Goal: Task Accomplishment & Management: Use online tool/utility

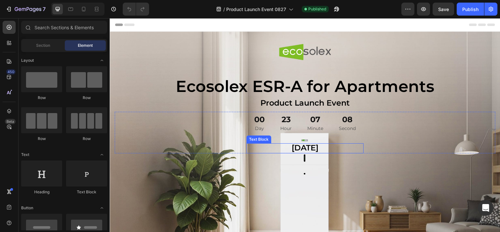
click at [302, 148] on span "[DATE]" at bounding box center [304, 147] width 27 height 9
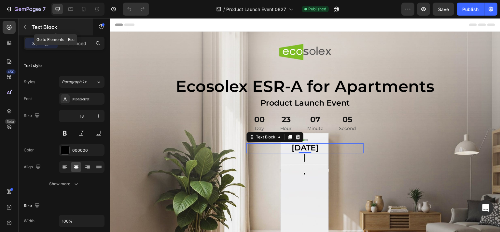
click at [29, 26] on button "button" at bounding box center [25, 27] width 10 height 10
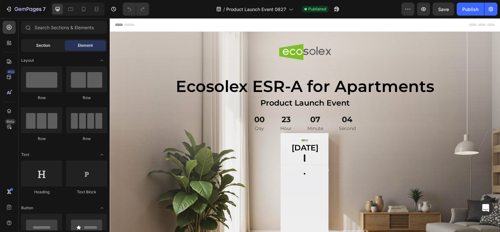
click at [44, 42] on div "Section" at bounding box center [42, 45] width 41 height 10
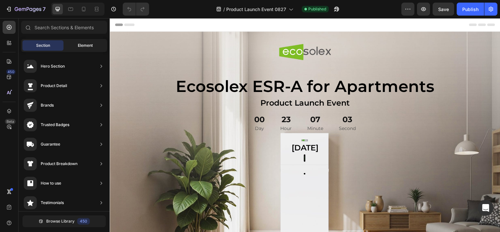
click at [76, 45] on div "Element" at bounding box center [85, 45] width 41 height 10
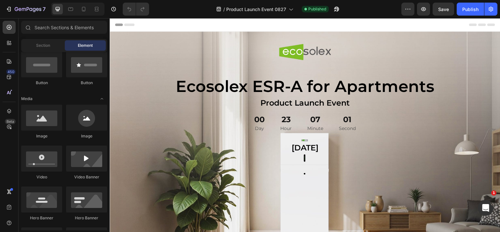
scroll to position [98, 0]
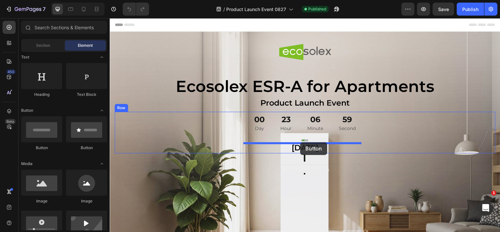
drag, startPoint x: 149, startPoint y: 146, endPoint x: 300, endPoint y: 142, distance: 151.3
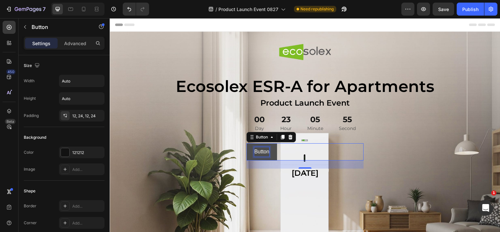
click at [258, 154] on p "Button" at bounding box center [261, 151] width 15 height 9
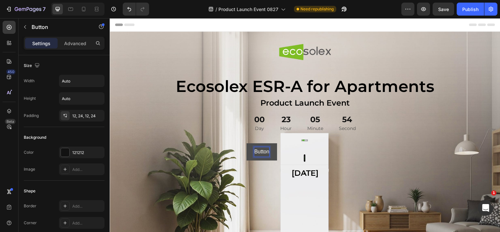
click at [258, 150] on p "Button" at bounding box center [261, 151] width 15 height 9
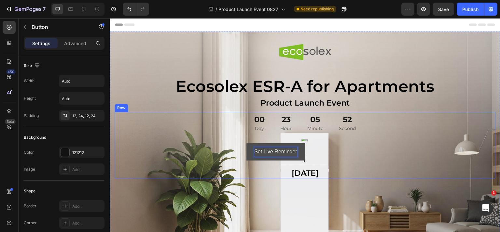
click at [230, 149] on div "00 Day 23 Hour 05 Minute 52 Second Countdown Timer Set Live Reminder Button 25 …" at bounding box center [304, 145] width 380 height 67
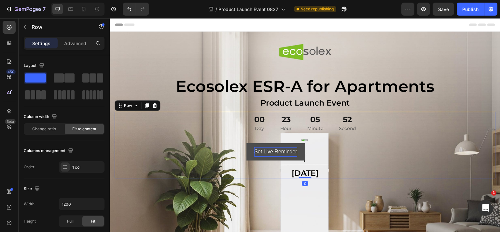
click at [275, 152] on p "Set Live Reminder" at bounding box center [275, 151] width 43 height 9
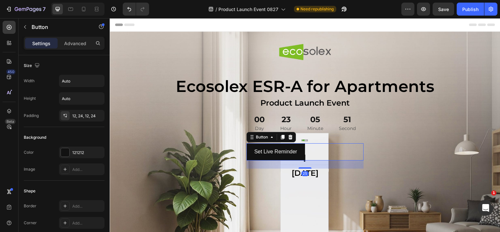
click at [318, 153] on div "Set Live Reminder Button 25" at bounding box center [304, 151] width 117 height 17
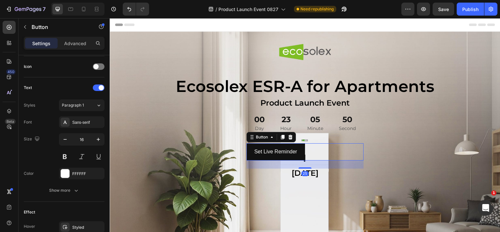
scroll to position [270, 0]
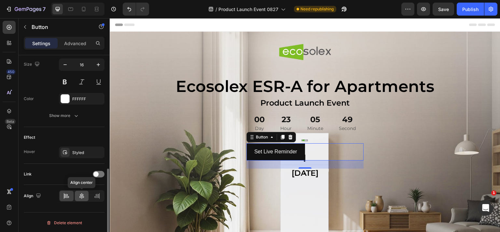
click at [82, 196] on icon at bounding box center [81, 196] width 5 height 6
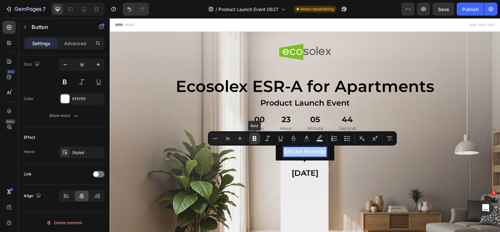
click at [256, 141] on icon "Editor contextual toolbar" at bounding box center [254, 138] width 7 height 7
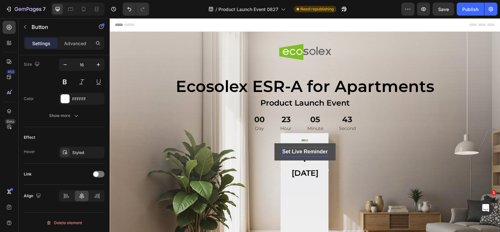
click at [291, 151] on strong "Set Live Reminder" at bounding box center [305, 152] width 46 height 6
click at [290, 151] on strong "Set Live Reminder" at bounding box center [305, 152] width 46 height 6
click at [304, 153] on strong "Set Live Reminder" at bounding box center [305, 152] width 46 height 6
click at [282, 153] on strong "Set Live Reminder" at bounding box center [305, 152] width 46 height 6
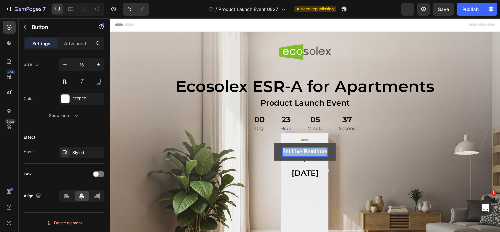
drag, startPoint x: 280, startPoint y: 153, endPoint x: 327, endPoint y: 153, distance: 46.8
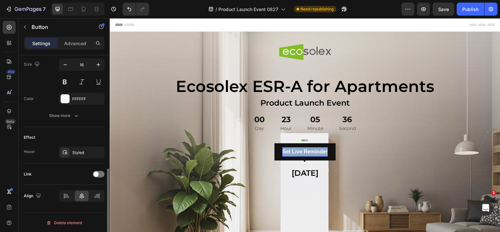
scroll to position [140, 0]
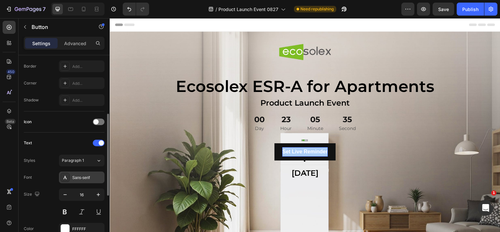
click at [80, 177] on div "Sans-serif" at bounding box center [87, 178] width 31 height 6
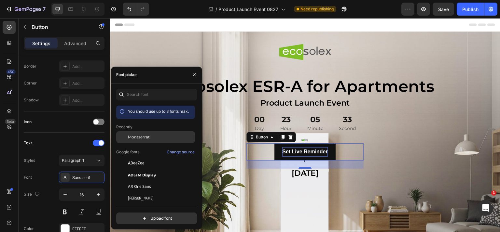
click at [148, 137] on span "Montserrat" at bounding box center [139, 137] width 22 height 6
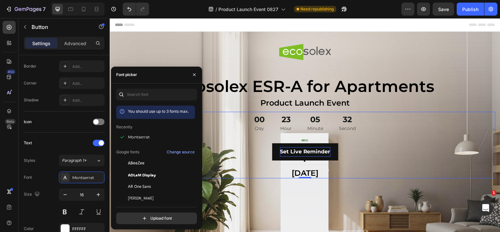
click at [400, 152] on div "00 Day 23 Hour 05 Minute 32 Second Countdown Timer Set Live Reminder Button [DA…" at bounding box center [304, 145] width 380 height 67
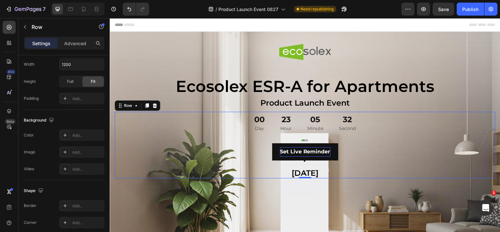
scroll to position [0, 0]
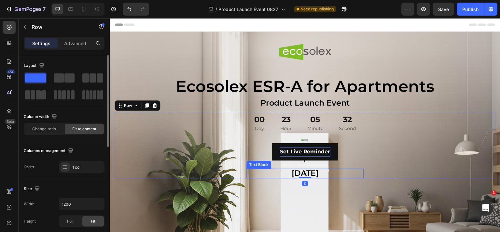
click at [306, 172] on span "[DATE]" at bounding box center [304, 172] width 27 height 9
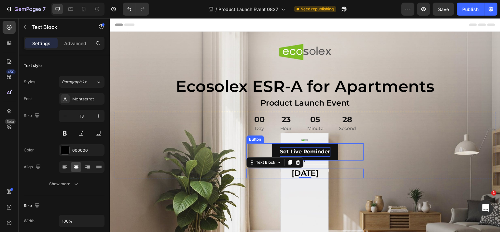
click at [313, 156] on p "Set Live Reminder" at bounding box center [305, 151] width 50 height 9
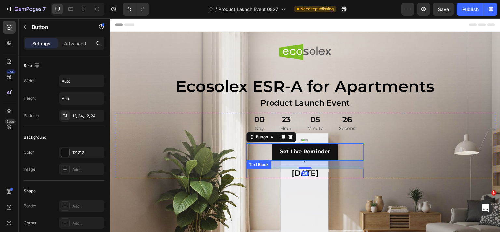
click at [291, 172] on span "[DATE]" at bounding box center [304, 172] width 27 height 9
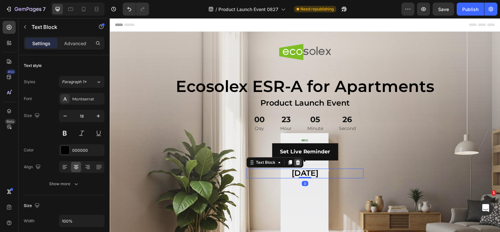
click at [296, 162] on icon at bounding box center [298, 162] width 4 height 5
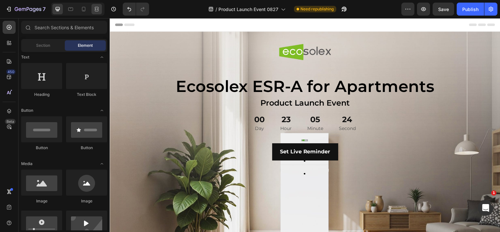
click at [96, 10] on icon at bounding box center [96, 9] width 7 height 7
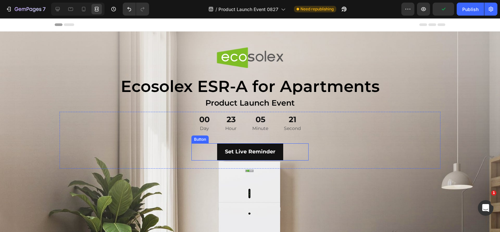
click at [248, 123] on div "05 Minute" at bounding box center [260, 123] width 32 height 23
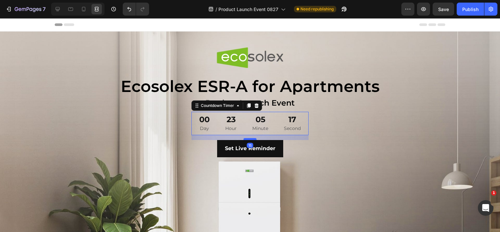
drag, startPoint x: 248, startPoint y: 143, endPoint x: 249, endPoint y: 140, distance: 3.5
click at [249, 140] on div at bounding box center [249, 139] width 13 height 2
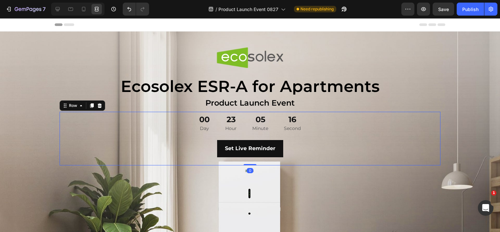
click at [343, 122] on div "00 Day 23 Hour 05 Minute 16 Second Countdown Timer Set Live Reminder Button Row…" at bounding box center [250, 139] width 380 height 54
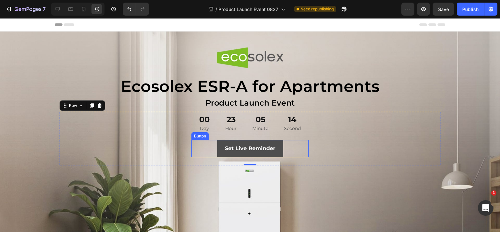
click at [276, 147] on button "Set Live Reminder" at bounding box center [250, 148] width 66 height 17
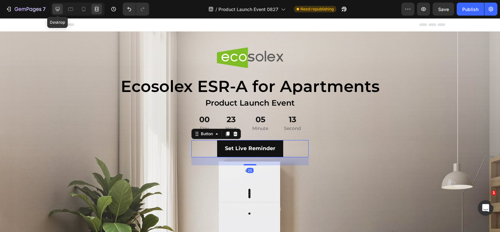
click at [57, 9] on icon at bounding box center [57, 9] width 7 height 7
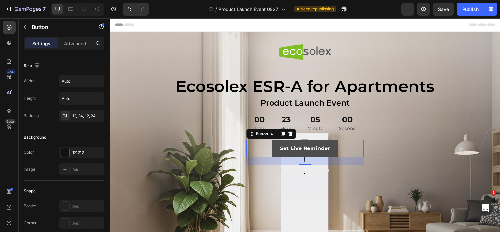
click at [276, 143] on button "Set Live Reminder" at bounding box center [305, 148] width 66 height 17
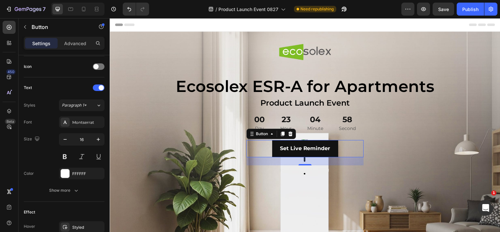
scroll to position [270, 0]
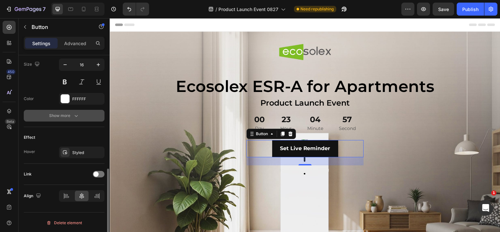
click at [65, 119] on button "Show more" at bounding box center [64, 116] width 81 height 12
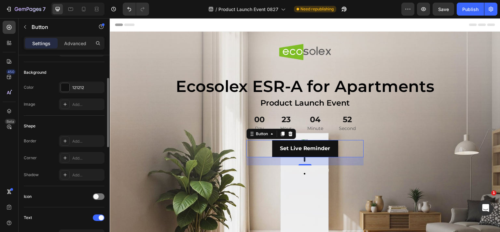
scroll to position [0, 0]
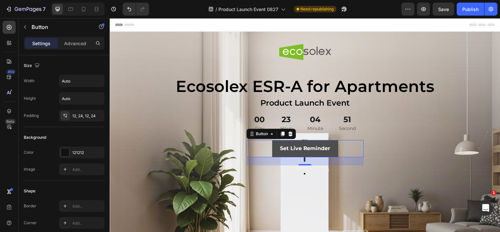
click at [329, 148] on button "Set Live Reminder" at bounding box center [305, 148] width 66 height 17
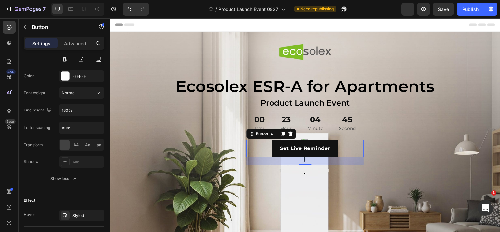
scroll to position [355, 0]
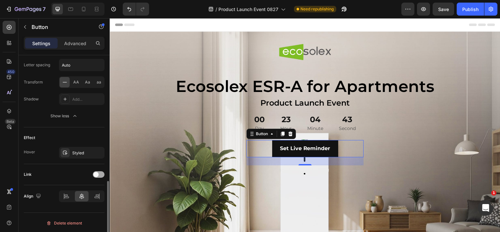
click at [94, 172] on span at bounding box center [95, 174] width 5 height 5
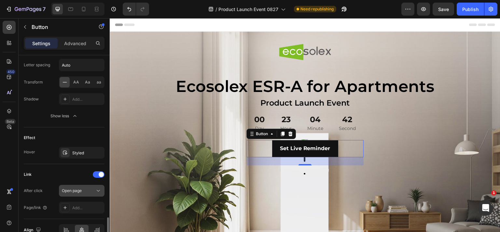
scroll to position [388, 0]
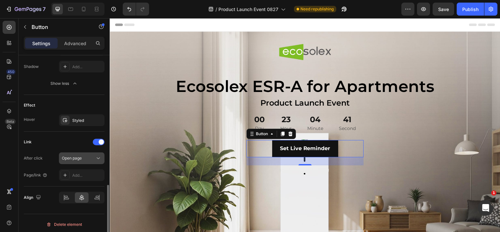
click at [88, 158] on div "Open page" at bounding box center [78, 158] width 33 height 6
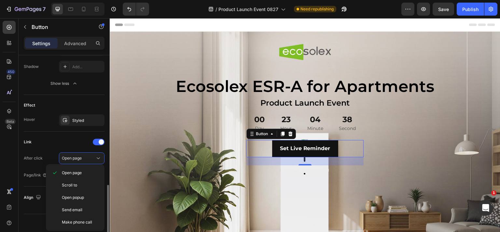
click at [41, 146] on div "Link After click Open page Page/link Add..." at bounding box center [64, 159] width 81 height 44
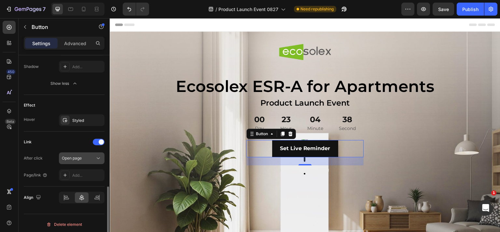
scroll to position [389, 0]
click at [75, 155] on span "Open page" at bounding box center [72, 156] width 20 height 5
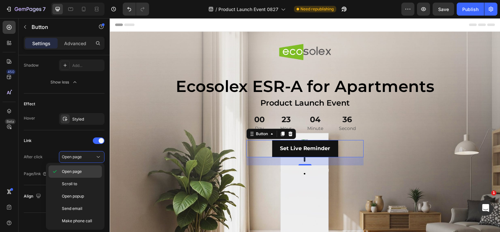
click at [68, 170] on span "Open page" at bounding box center [72, 172] width 20 height 6
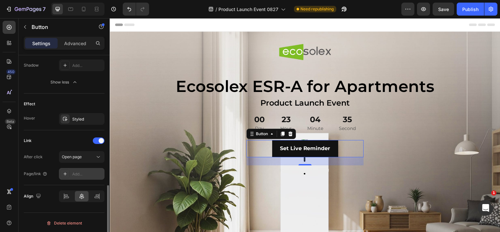
click at [80, 171] on div "Add..." at bounding box center [87, 174] width 31 height 6
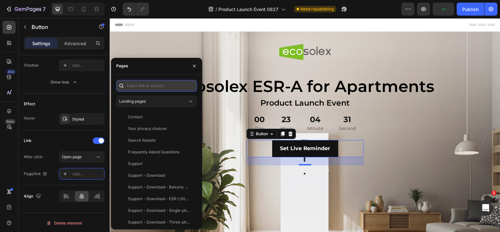
click at [138, 87] on input "text" at bounding box center [156, 86] width 81 height 12
paste input "[URL][DOMAIN_NAME]"
type input "[URL][DOMAIN_NAME]"
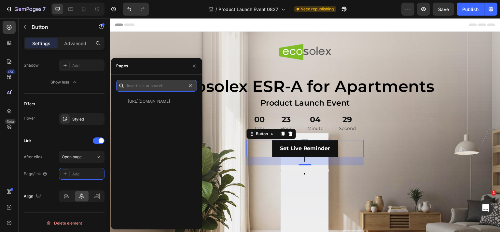
scroll to position [0, 0]
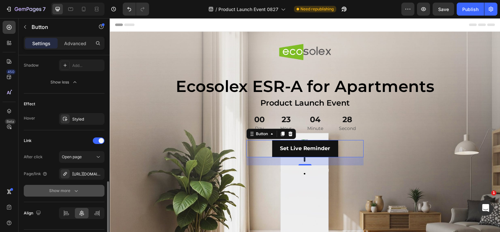
click at [70, 191] on div "Show more" at bounding box center [64, 191] width 30 height 7
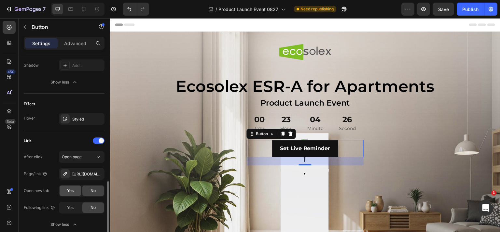
click at [68, 188] on span "Yes" at bounding box center [70, 191] width 7 height 6
click at [40, 194] on div "Open new tab" at bounding box center [36, 191] width 25 height 10
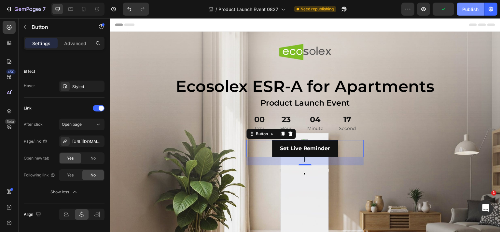
click at [468, 7] on div "Publish" at bounding box center [470, 9] width 16 height 7
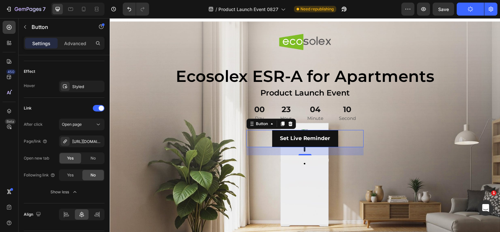
scroll to position [0, 0]
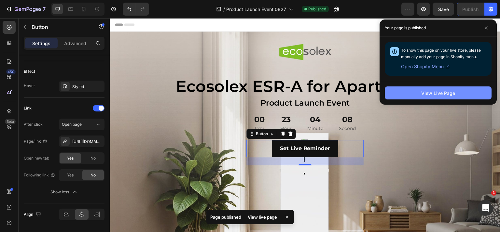
click at [434, 90] on div "View Live Page" at bounding box center [438, 93] width 34 height 7
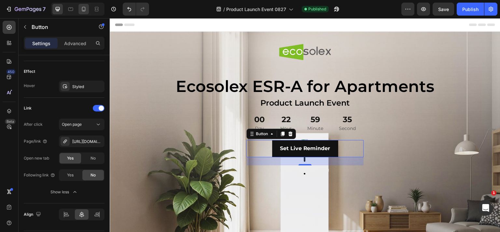
click at [88, 10] on div at bounding box center [83, 9] width 10 height 10
type input "14"
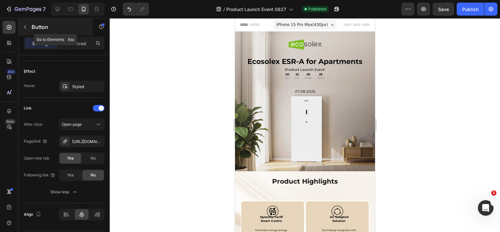
click at [27, 22] on button "button" at bounding box center [25, 27] width 10 height 10
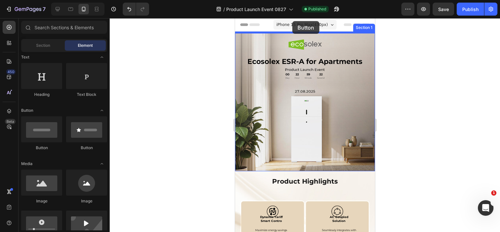
drag, startPoint x: 280, startPoint y: 145, endPoint x: 292, endPoint y: 21, distance: 124.5
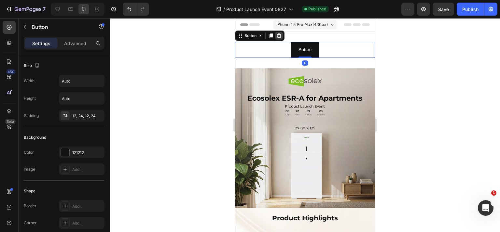
click at [280, 36] on icon at bounding box center [278, 35] width 4 height 5
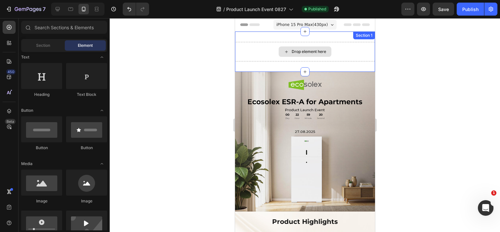
click at [315, 35] on div "Drop element here Section 1" at bounding box center [304, 52] width 140 height 40
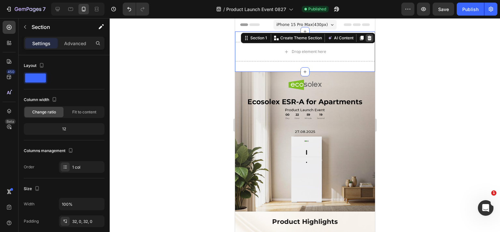
click at [366, 37] on icon at bounding box center [368, 37] width 5 height 5
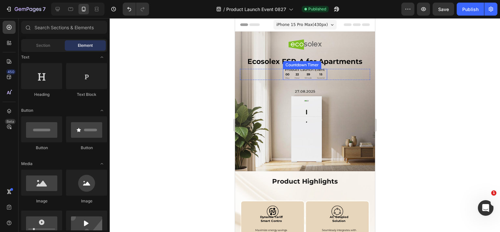
click at [301, 71] on div "59 Minute" at bounding box center [307, 74] width 12 height 11
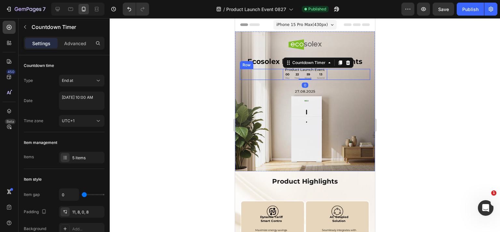
click at [259, 72] on div "00 Day 22 Hour 59 Minute 13 Second Countdown Timer 0 Row" at bounding box center [304, 74] width 130 height 11
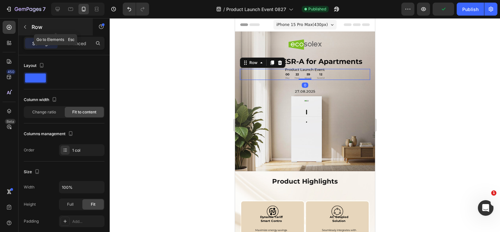
click at [32, 25] on p "Row" at bounding box center [59, 27] width 55 height 8
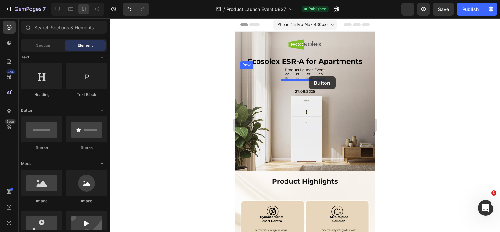
drag, startPoint x: 279, startPoint y: 148, endPoint x: 308, endPoint y: 76, distance: 77.3
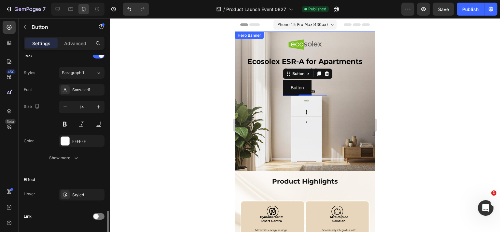
scroll to position [270, 0]
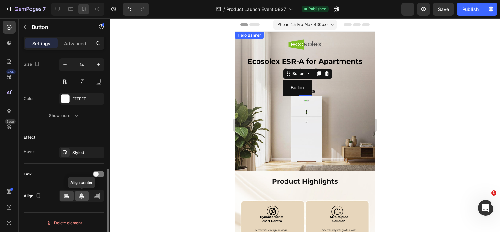
click at [82, 197] on icon at bounding box center [81, 196] width 7 height 7
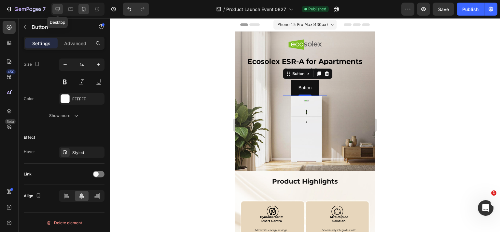
click at [61, 9] on div at bounding box center [57, 9] width 10 height 10
type input "16"
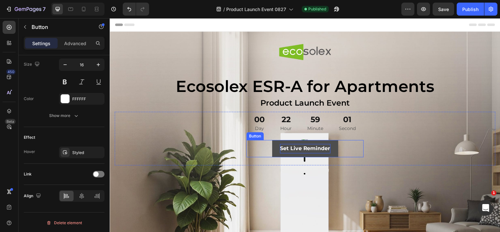
click at [297, 149] on strong "Set Live Reminder" at bounding box center [305, 148] width 50 height 6
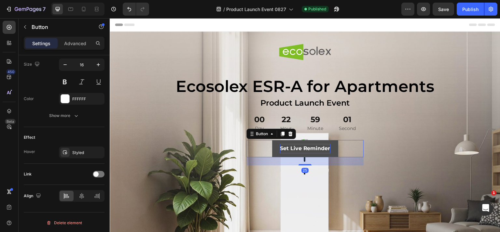
click at [297, 149] on strong "Set Live Reminder" at bounding box center [305, 148] width 50 height 6
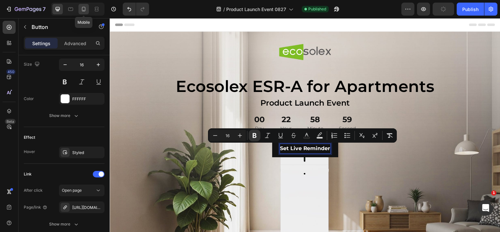
click at [83, 5] on div at bounding box center [83, 9] width 10 height 10
type input "14"
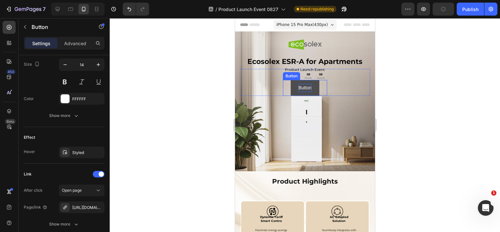
click at [301, 88] on p "Button" at bounding box center [304, 88] width 13 height 8
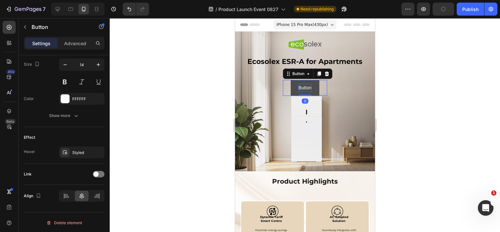
click at [301, 88] on p "Button" at bounding box center [304, 88] width 13 height 8
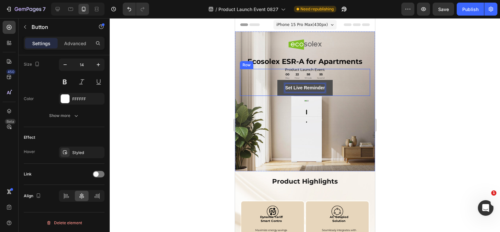
click at [340, 84] on div "00 Day 22 Hour 58 Minute 55 Second Countdown Timer Set Live Reminder Button 0 R…" at bounding box center [304, 82] width 130 height 27
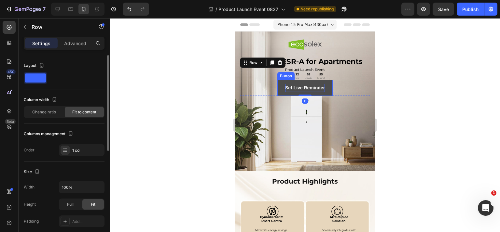
click at [312, 88] on strong "Set Live Reminder" at bounding box center [305, 87] width 40 height 5
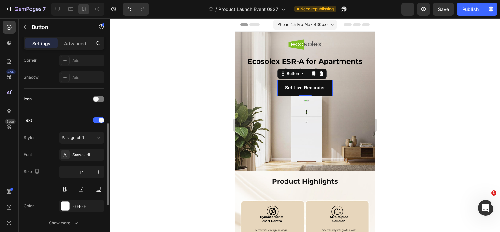
scroll to position [228, 0]
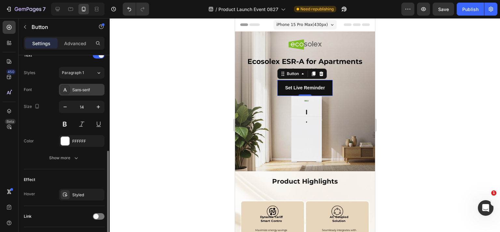
click at [81, 85] on div "Sans-serif" at bounding box center [82, 90] width 46 height 12
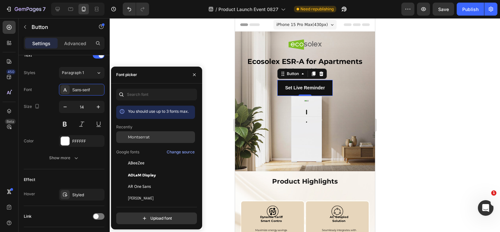
click at [139, 136] on span "Montserrat" at bounding box center [139, 137] width 22 height 6
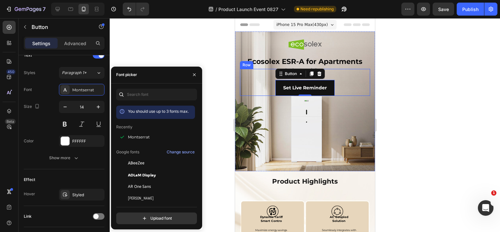
click at [338, 88] on div "00 Day 22 Hour 58 Minute 47 Second Countdown Timer Set Live Reminder Button 0 R…" at bounding box center [304, 82] width 130 height 27
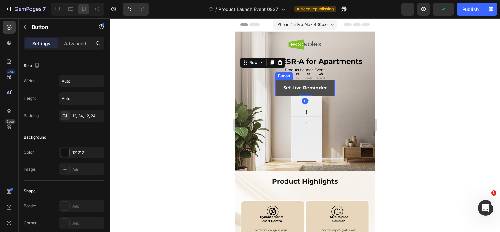
click at [327, 87] on button "Set Live Reminder" at bounding box center [304, 88] width 59 height 16
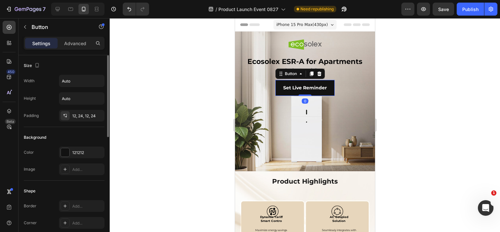
scroll to position [228, 0]
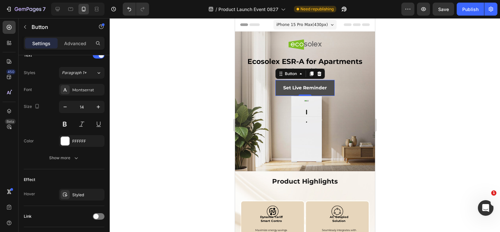
click at [327, 85] on button "Set Live Reminder" at bounding box center [304, 88] width 59 height 16
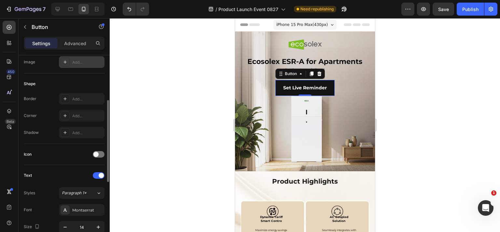
scroll to position [0, 0]
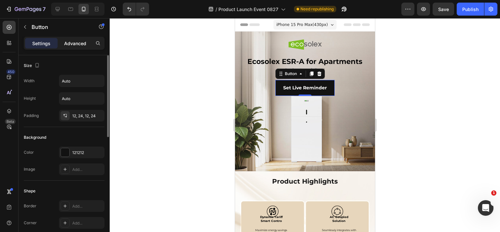
click at [71, 40] on p "Advanced" at bounding box center [75, 43] width 22 height 7
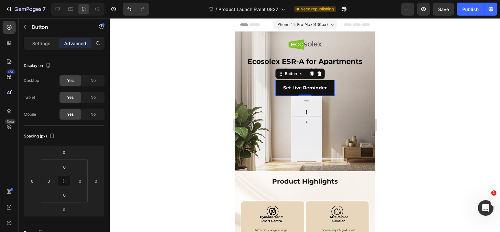
click at [44, 38] on div "Settings" at bounding box center [41, 43] width 33 height 10
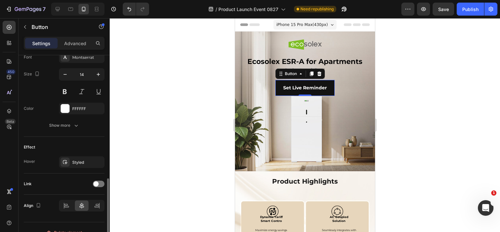
scroll to position [270, 0]
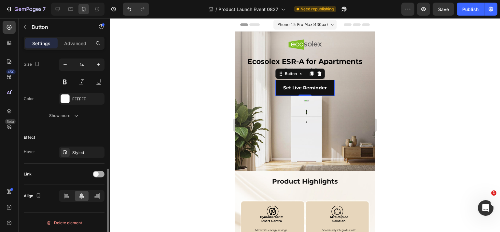
click at [98, 171] on div at bounding box center [99, 174] width 12 height 7
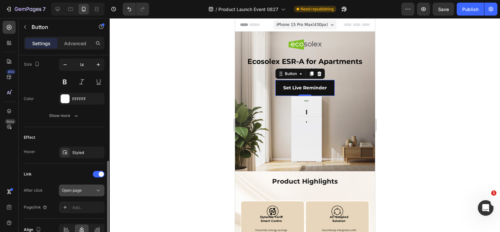
click at [77, 192] on span "Open page" at bounding box center [72, 191] width 20 height 6
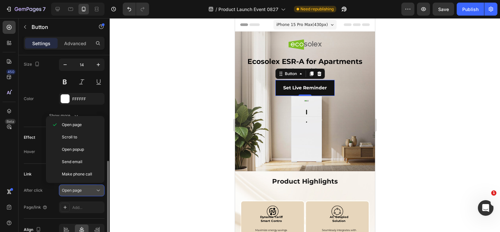
click at [79, 191] on span "Open page" at bounding box center [72, 190] width 20 height 5
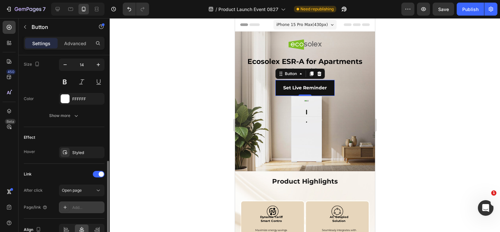
click at [84, 208] on div "Add..." at bounding box center [87, 208] width 31 height 6
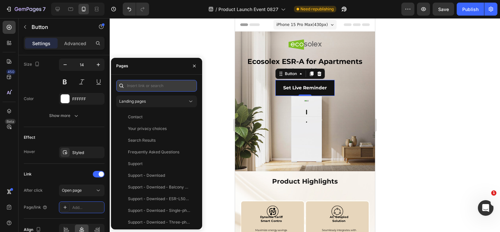
click at [141, 84] on input "text" at bounding box center [156, 86] width 81 height 12
paste input "[URL][DOMAIN_NAME]"
type input "[URL][DOMAIN_NAME]"
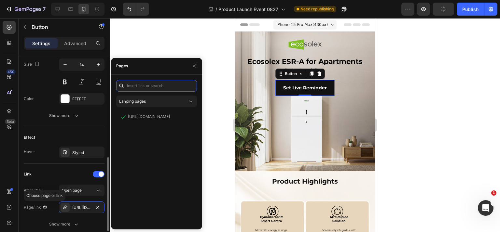
scroll to position [302, 0]
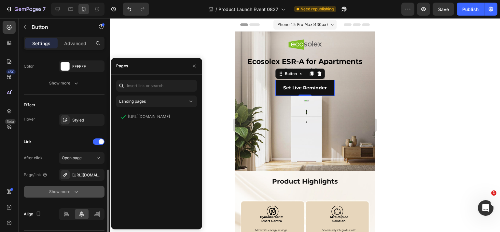
click at [60, 186] on button "Show more" at bounding box center [64, 192] width 81 height 12
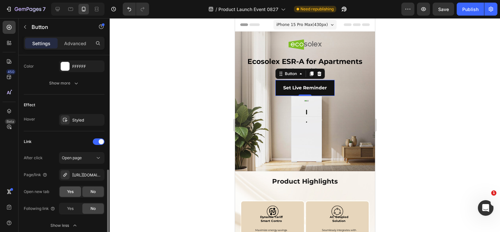
click at [70, 189] on span "Yes" at bounding box center [70, 192] width 7 height 6
click at [461, 4] on button "Publish" at bounding box center [469, 9] width 27 height 13
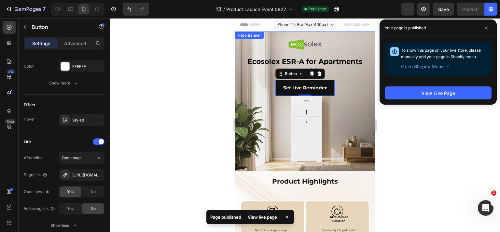
click at [347, 69] on div "00 Day 22 Hour 57 Minute 55 Second Countdown Timer Set Live Reminder Button 0 R…" at bounding box center [304, 82] width 130 height 27
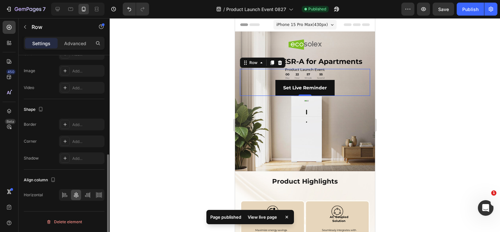
scroll to position [0, 0]
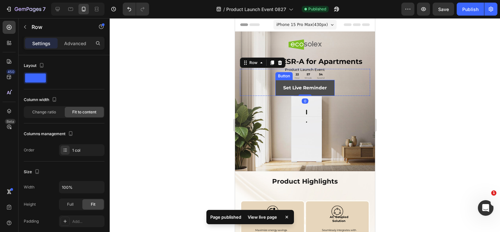
click at [331, 87] on link "Set Live Reminder" at bounding box center [304, 88] width 59 height 16
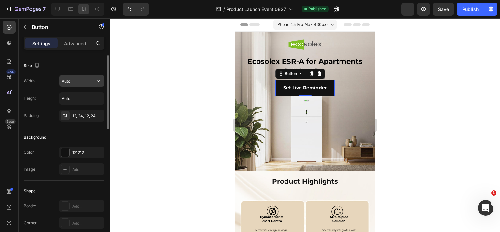
click at [78, 81] on input "Auto" at bounding box center [81, 81] width 45 height 12
click at [96, 81] on icon "button" at bounding box center [98, 81] width 7 height 7
click at [69, 96] on input "Auto" at bounding box center [81, 99] width 45 height 12
click at [103, 97] on button "button" at bounding box center [98, 99] width 12 height 12
click at [41, 89] on div "Width Auto Height Auto Padding 12, 24, 12, 24" at bounding box center [64, 98] width 81 height 47
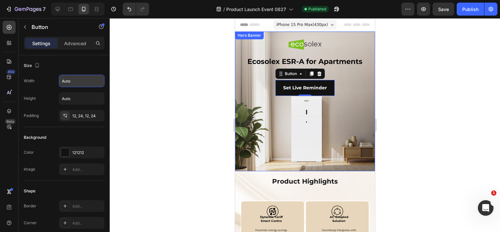
click at [351, 43] on div "00 Day 22 Hour 57 Minute 40 Second Countdown Timer Set Live Reminder Button 0 R…" at bounding box center [304, 67] width 140 height 70
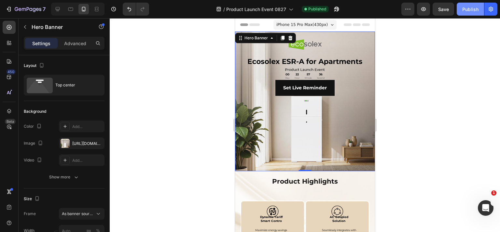
click at [470, 9] on div "Publish" at bounding box center [470, 9] width 16 height 7
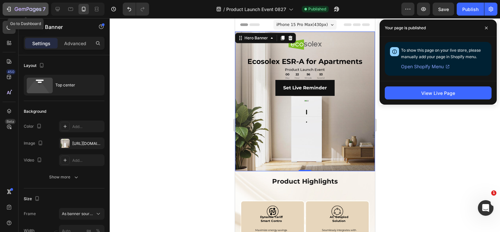
click at [33, 7] on icon "button" at bounding box center [28, 10] width 27 height 6
